Goal: Task Accomplishment & Management: Manage account settings

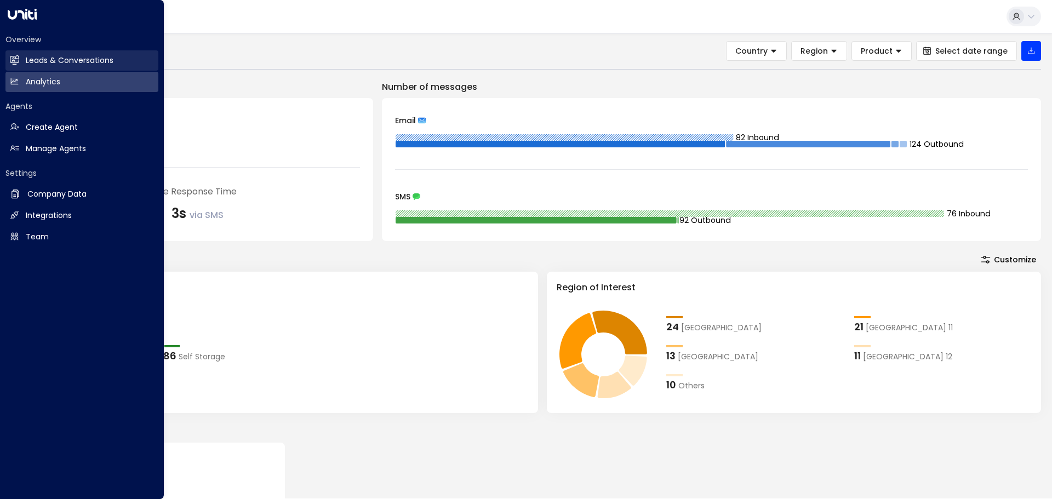
click at [41, 58] on h2 "Leads & Conversations" at bounding box center [70, 61] width 88 height 12
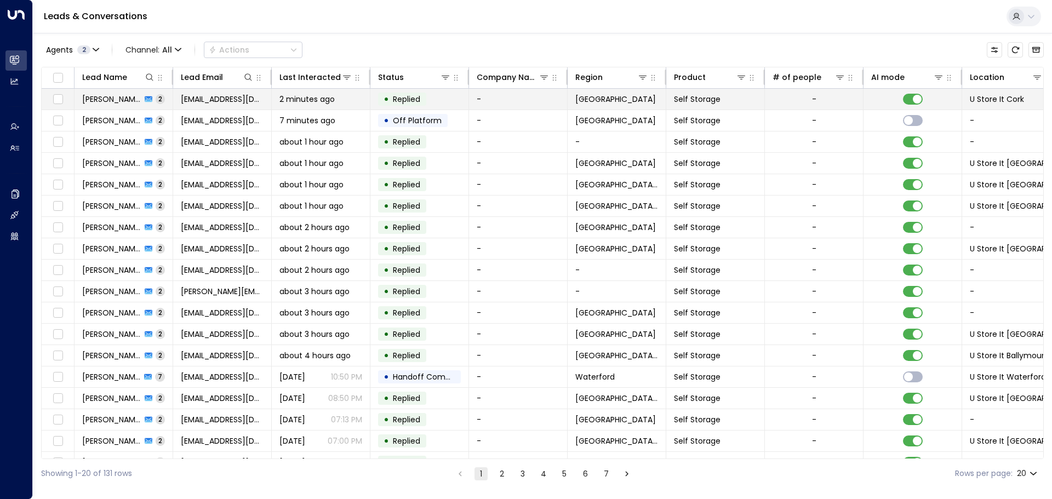
click at [113, 100] on span "[PERSON_NAME]" at bounding box center [111, 99] width 59 height 11
